Goal: Find specific page/section: Find specific page/section

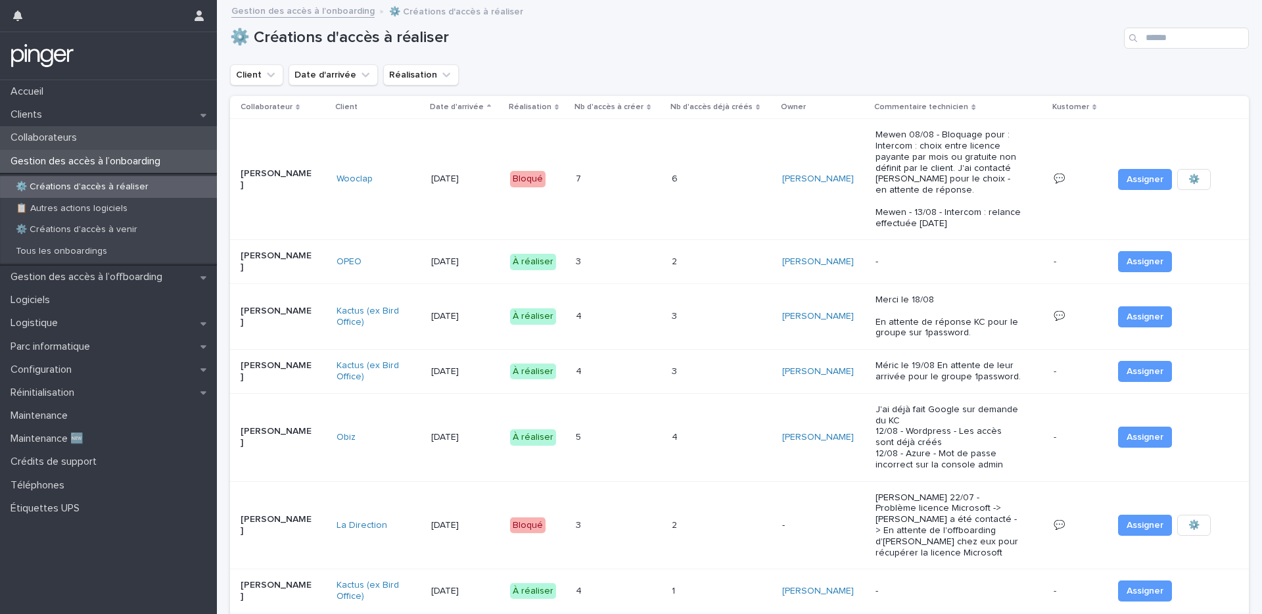
click at [67, 129] on div "Collaborateurs" at bounding box center [108, 137] width 217 height 23
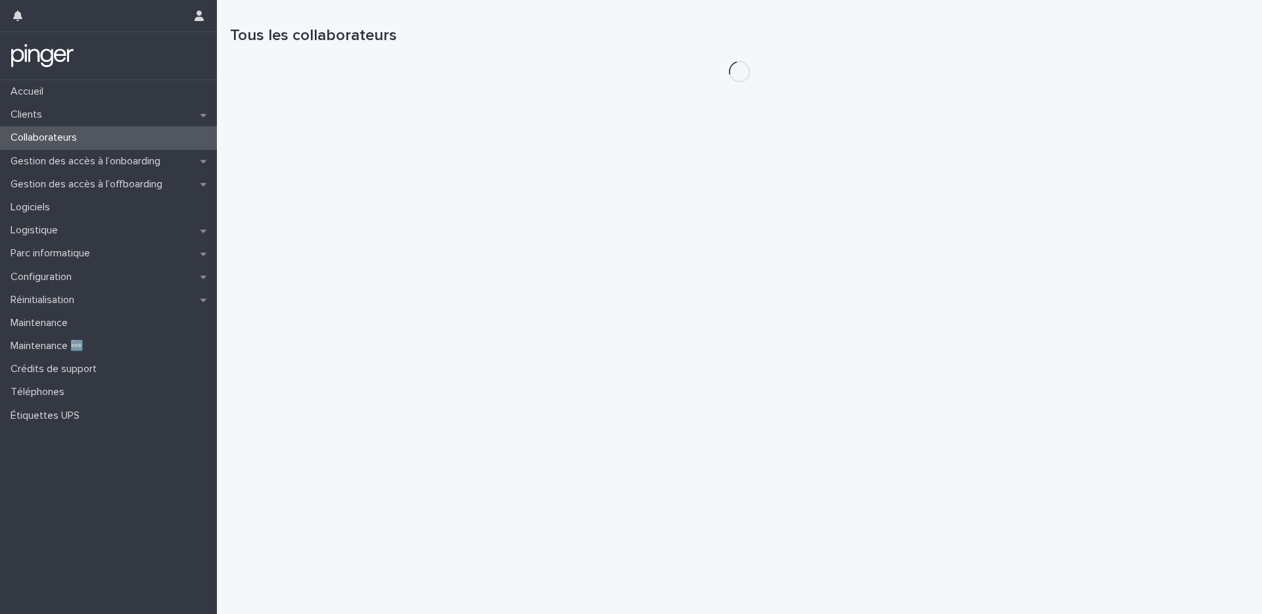
click at [68, 118] on div "Clients" at bounding box center [108, 114] width 217 height 23
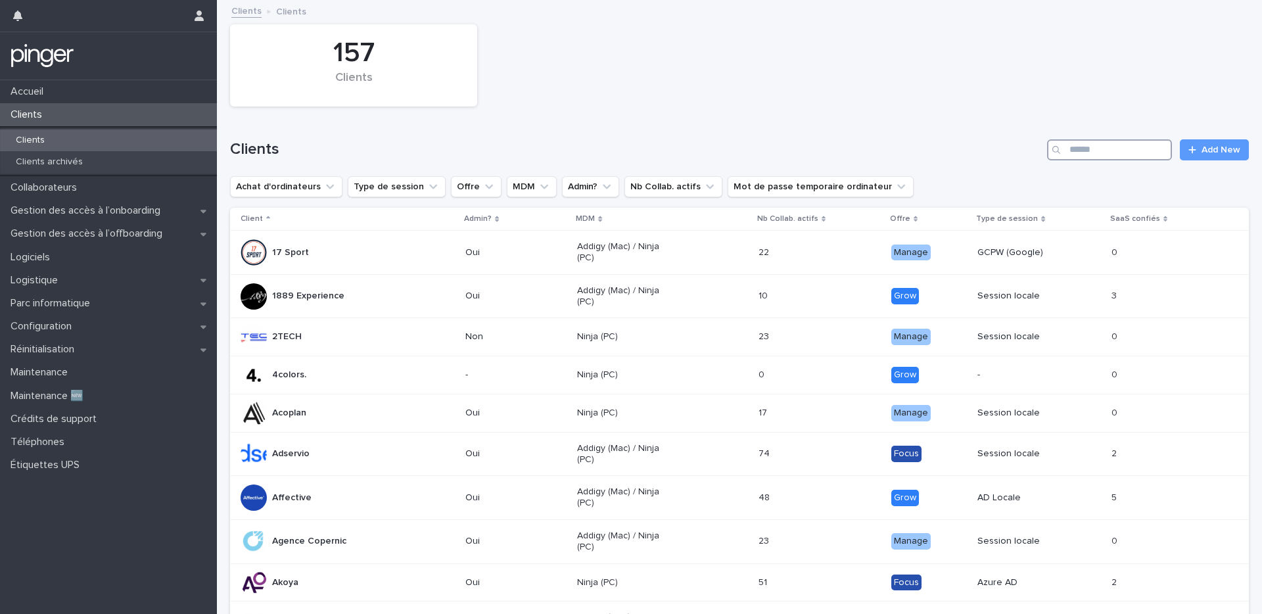
click at [1078, 152] on input "Search" at bounding box center [1109, 149] width 125 height 21
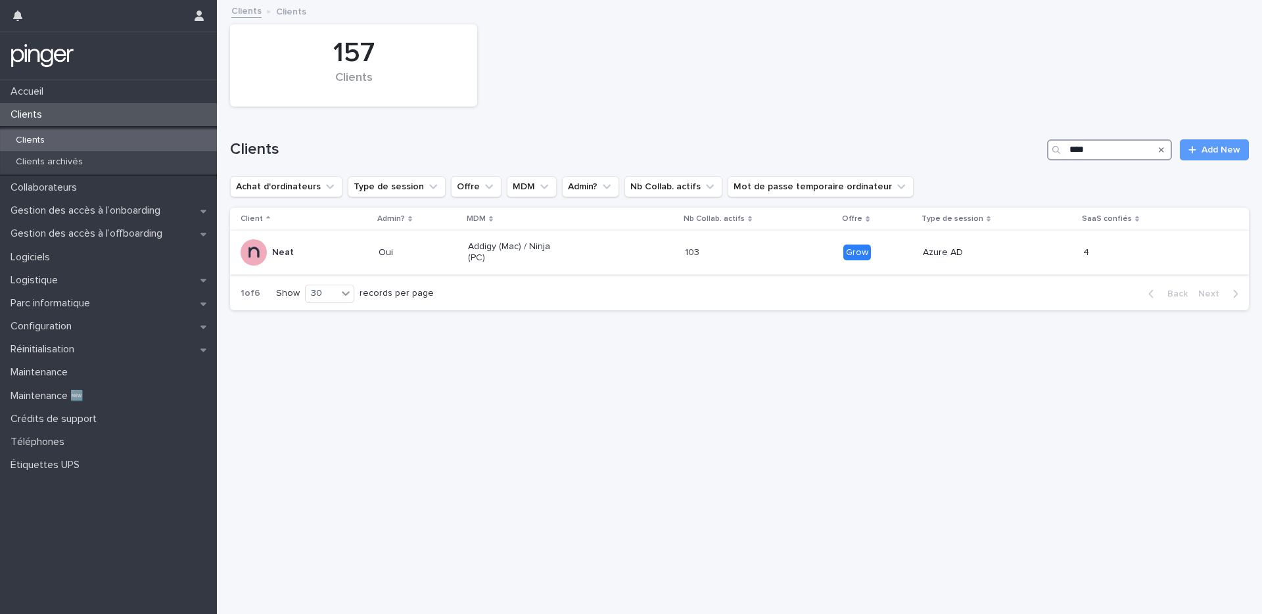
type input "****"
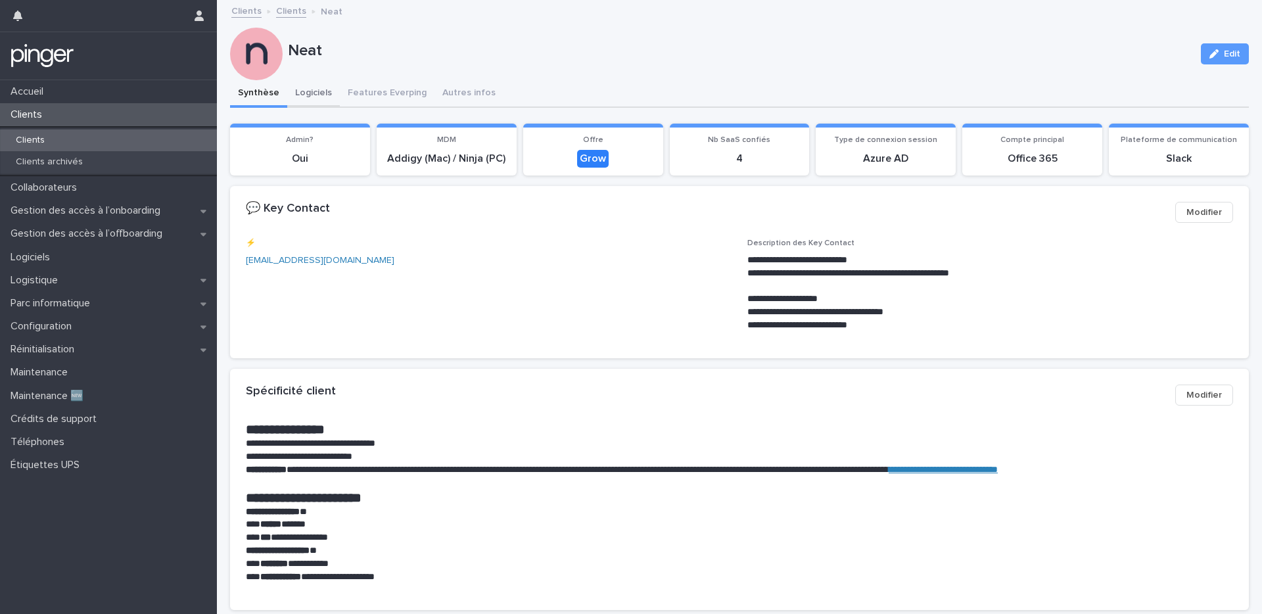
click at [318, 97] on button "Logiciels" at bounding box center [313, 94] width 53 height 28
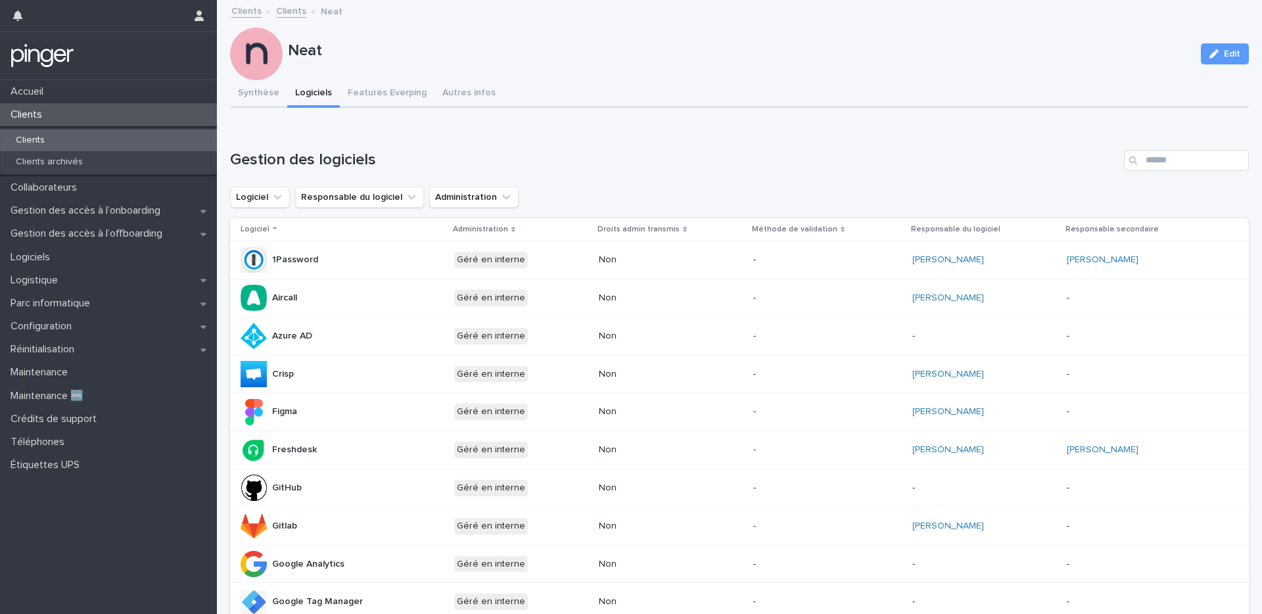
click at [248, 85] on button "Synthèse" at bounding box center [258, 94] width 57 height 28
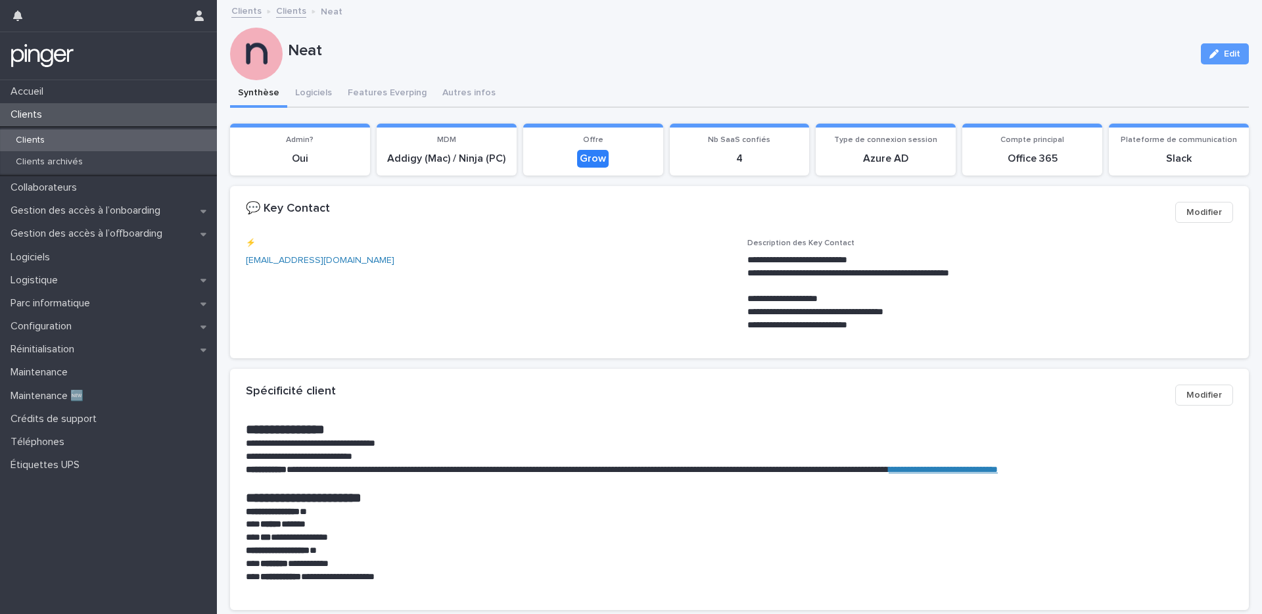
click at [103, 140] on div "Clients" at bounding box center [108, 140] width 217 height 22
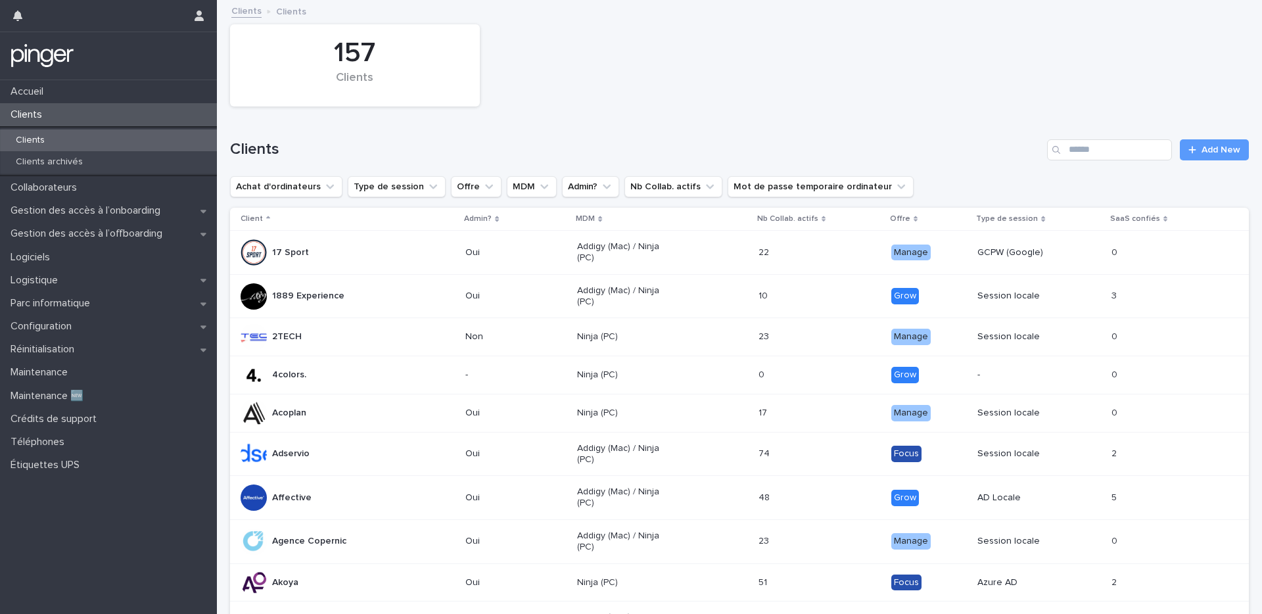
click at [1056, 156] on div "Search" at bounding box center [1057, 149] width 21 height 21
click at [1077, 149] on input "Search" at bounding box center [1109, 149] width 125 height 21
type input "*****"
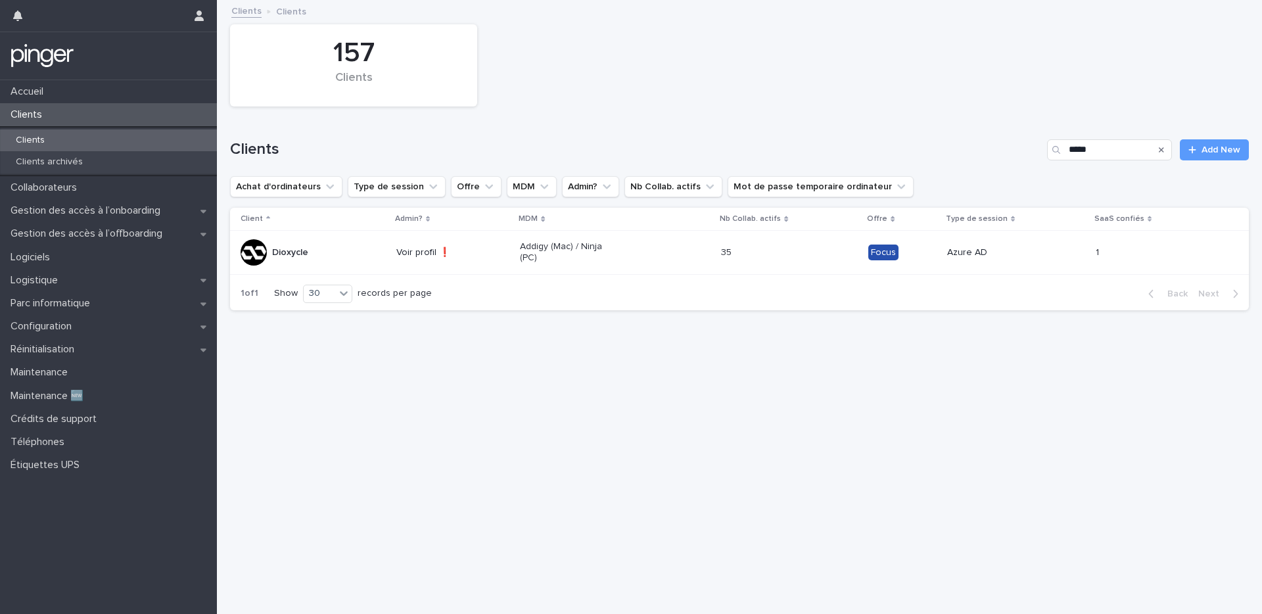
click at [532, 262] on p "Addigy (Mac) / Ninja (PC)" at bounding box center [567, 252] width 94 height 22
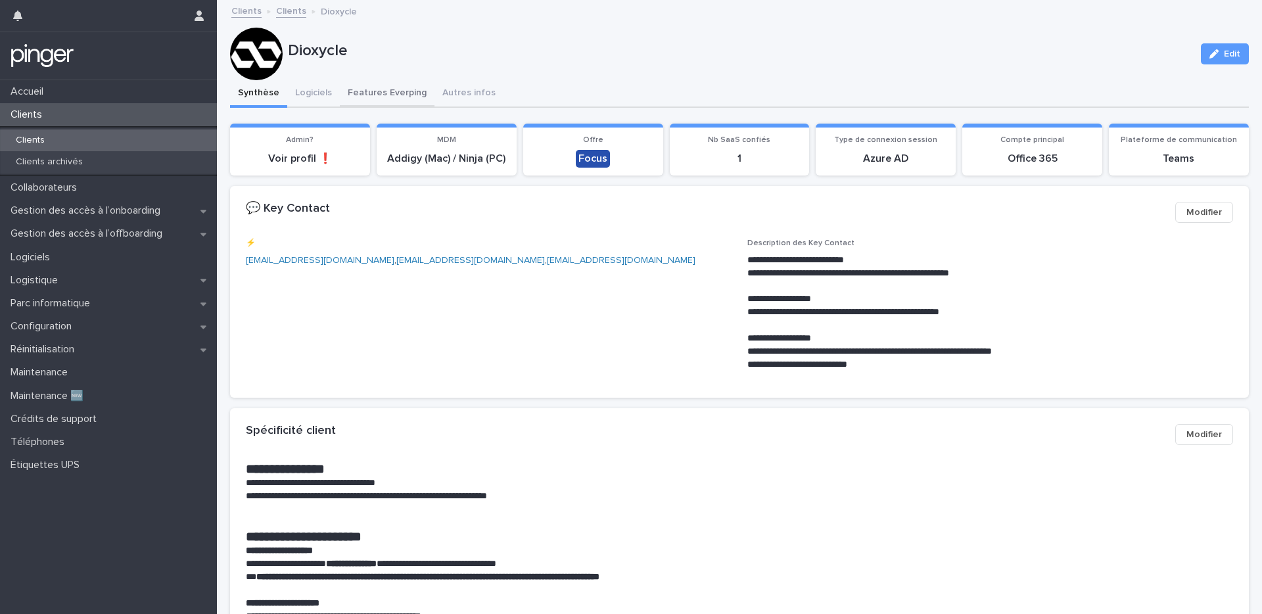
click at [341, 104] on button "Features Everping" at bounding box center [387, 94] width 95 height 28
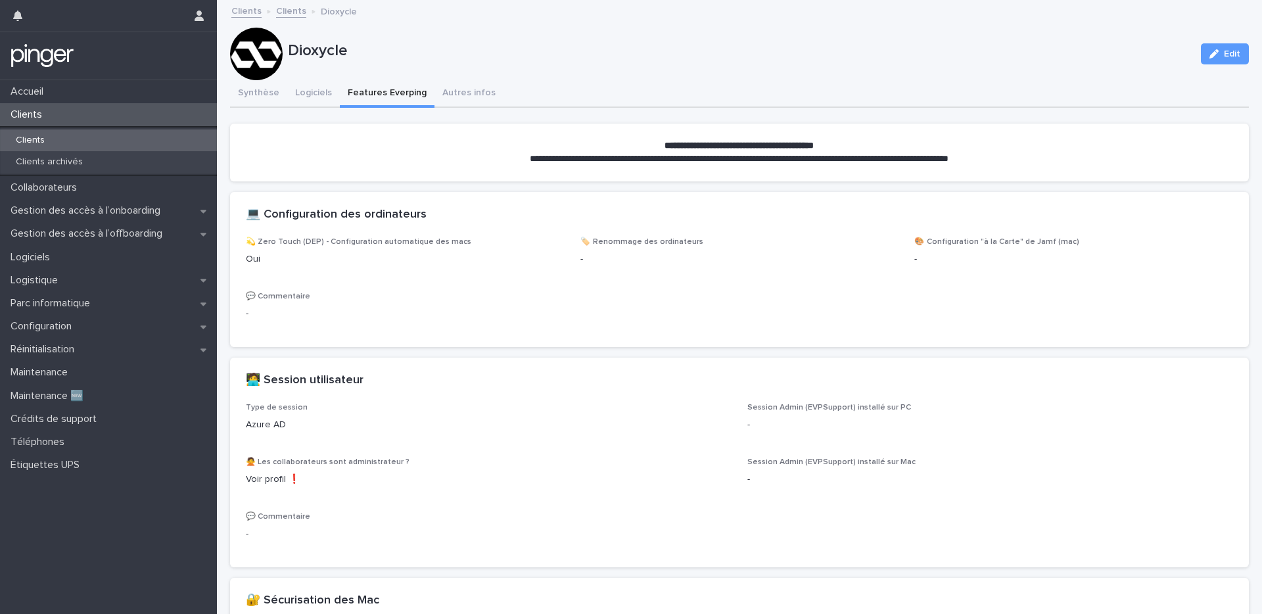
click at [311, 92] on button "Logiciels" at bounding box center [313, 94] width 53 height 28
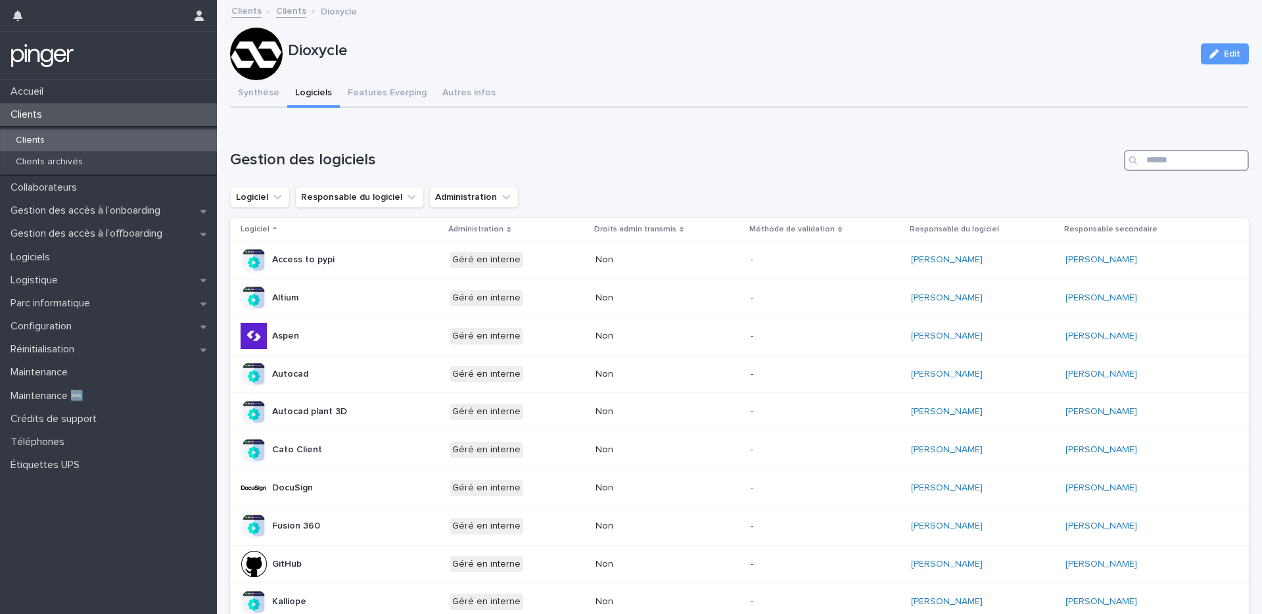
click at [1190, 168] on input "Search" at bounding box center [1186, 160] width 125 height 21
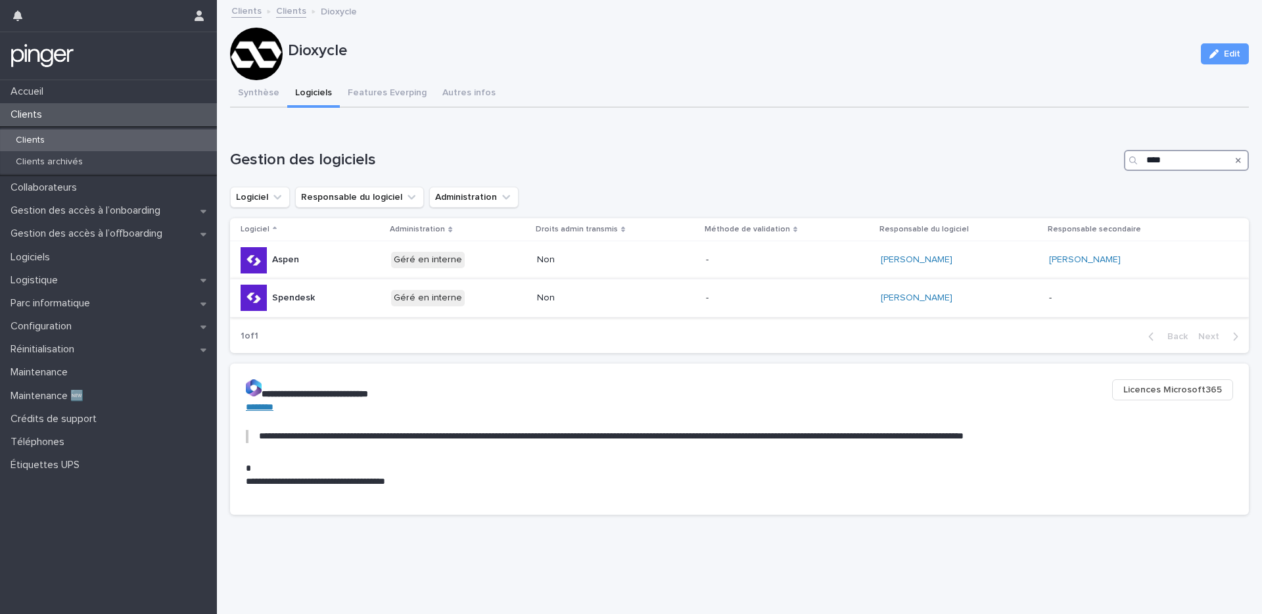
type input "****"
drag, startPoint x: 956, startPoint y: 298, endPoint x: 868, endPoint y: 296, distance: 88.1
click at [868, 296] on tr "Spendesk Géré en interne Non - Maud Njetein -" at bounding box center [739, 298] width 1019 height 38
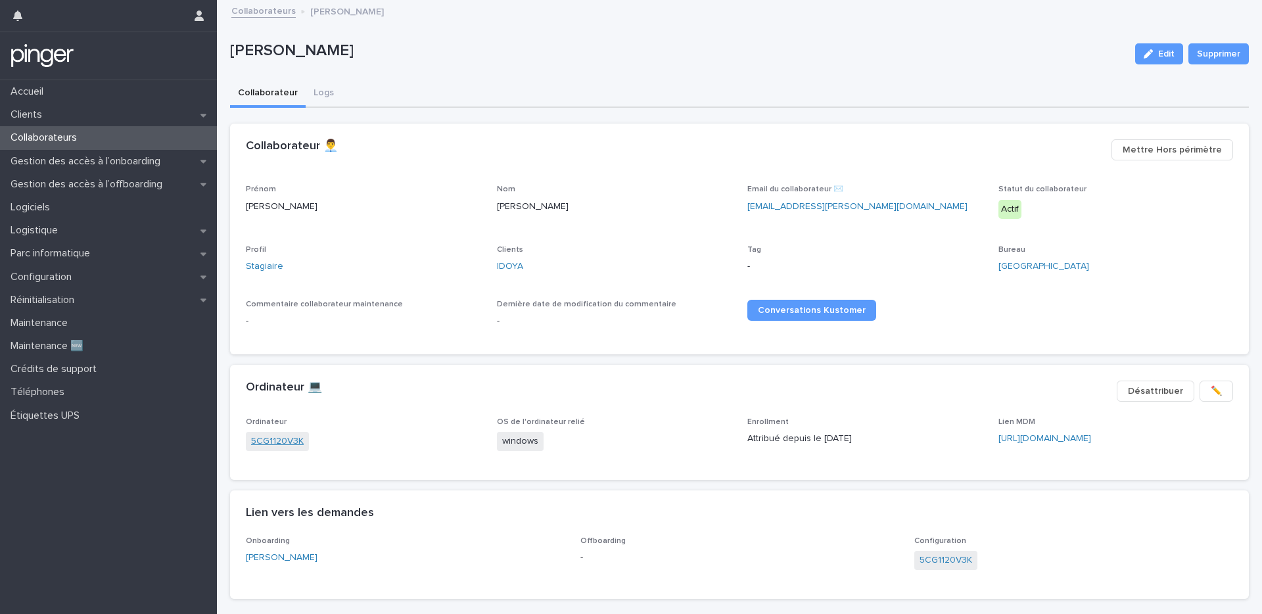
click at [298, 440] on link "5CG1120V3K" at bounding box center [277, 442] width 53 height 14
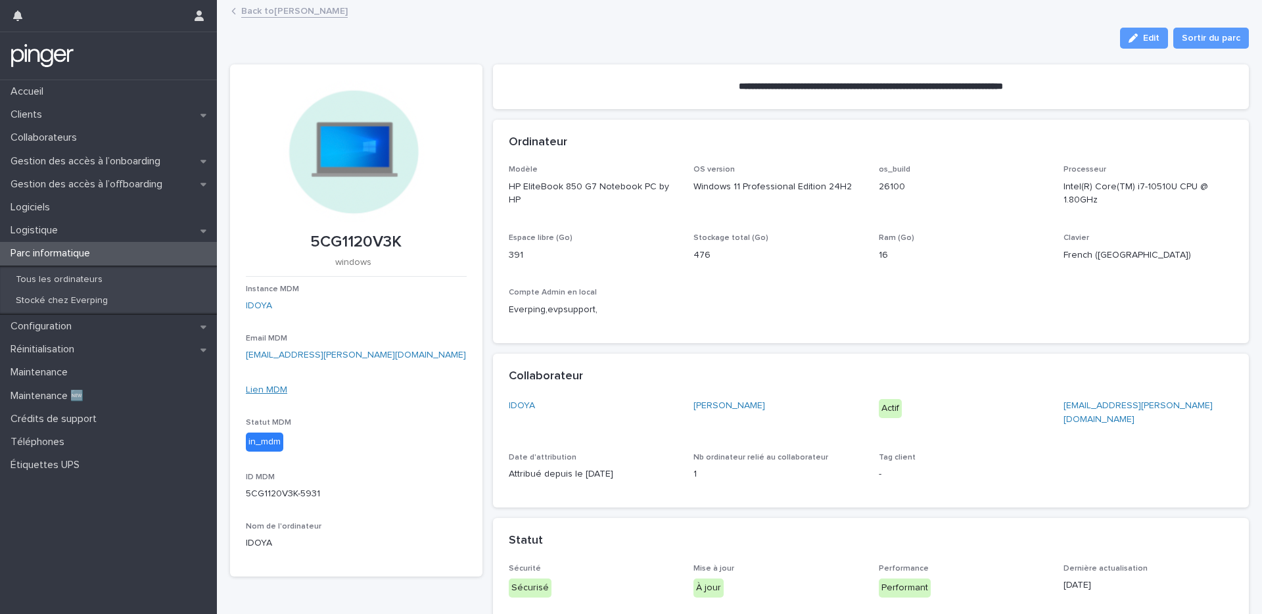
click at [257, 387] on link "Lien MDM" at bounding box center [266, 389] width 41 height 9
